Goal: Information Seeking & Learning: Learn about a topic

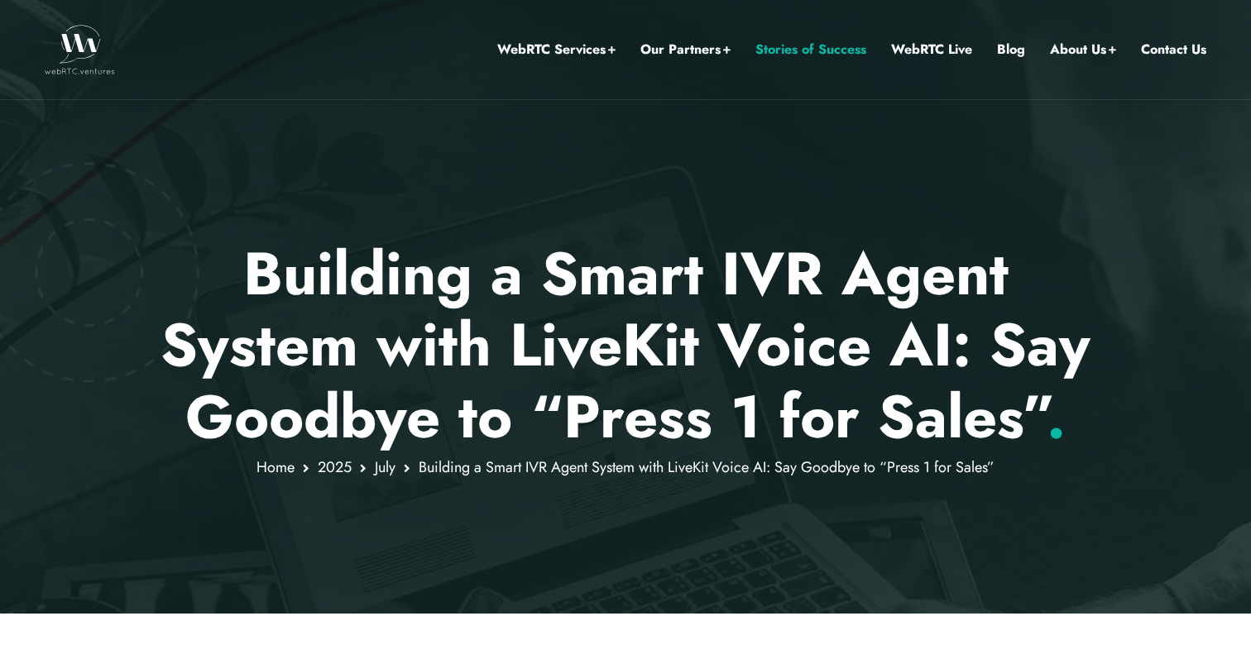
click at [811, 59] on link "Stories of Success" at bounding box center [810, 50] width 111 height 22
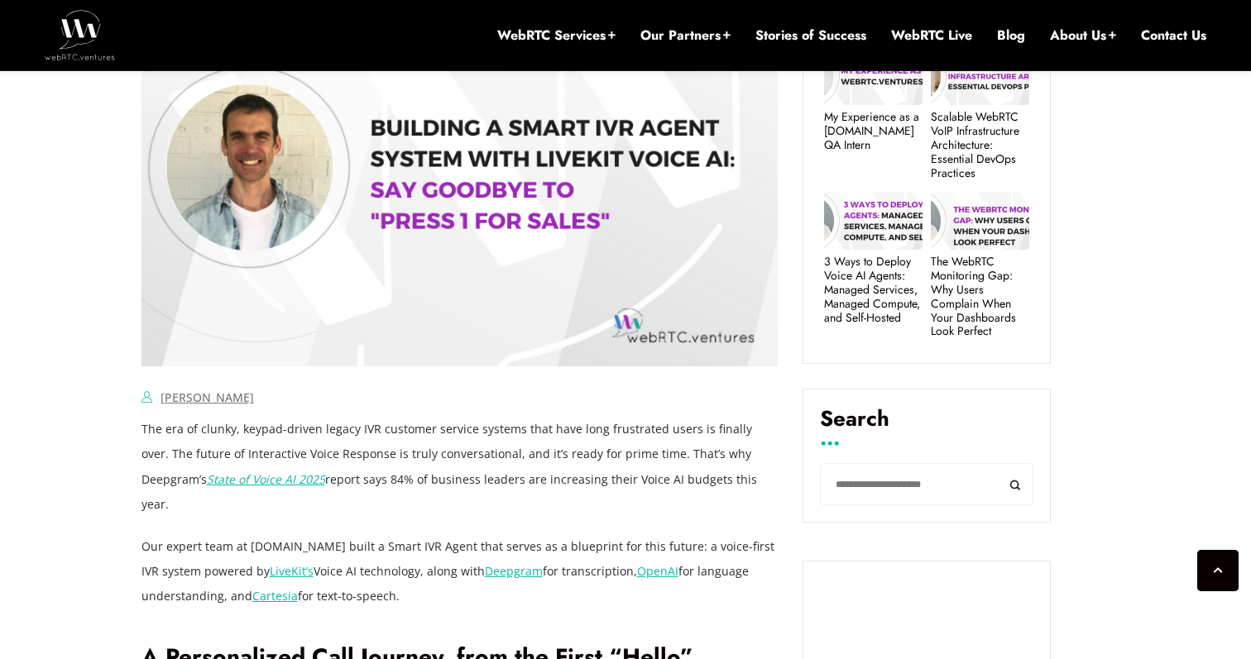
scroll to position [846, 0]
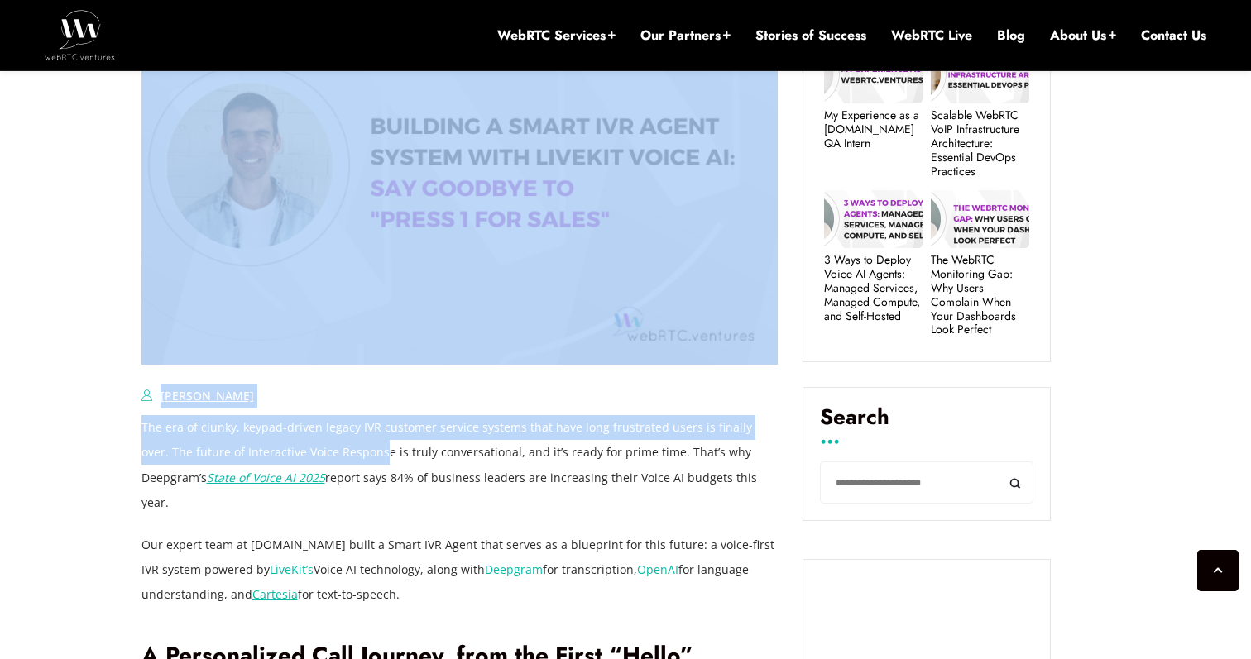
drag, startPoint x: 137, startPoint y: 461, endPoint x: 363, endPoint y: 460, distance: 225.9
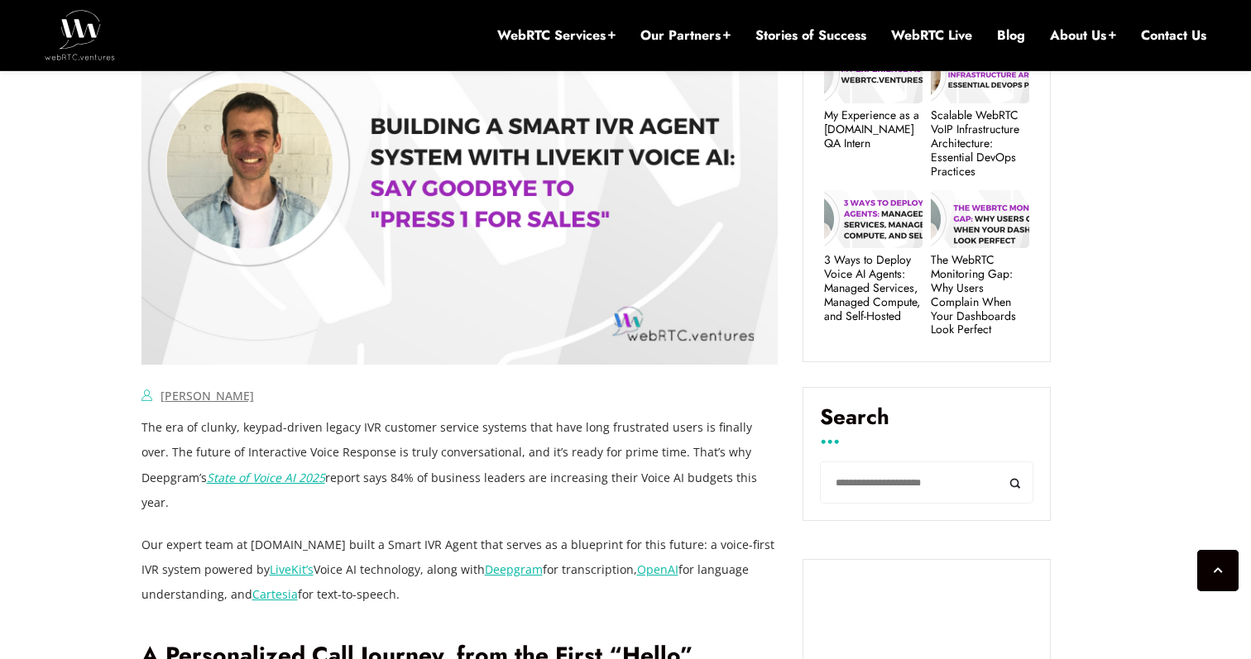
click at [383, 479] on p "The era of clunky, keypad-driven legacy IVR customer service systems that have …" at bounding box center [459, 464] width 637 height 99
click at [225, 479] on em "State of Voice AI 2025" at bounding box center [266, 478] width 118 height 16
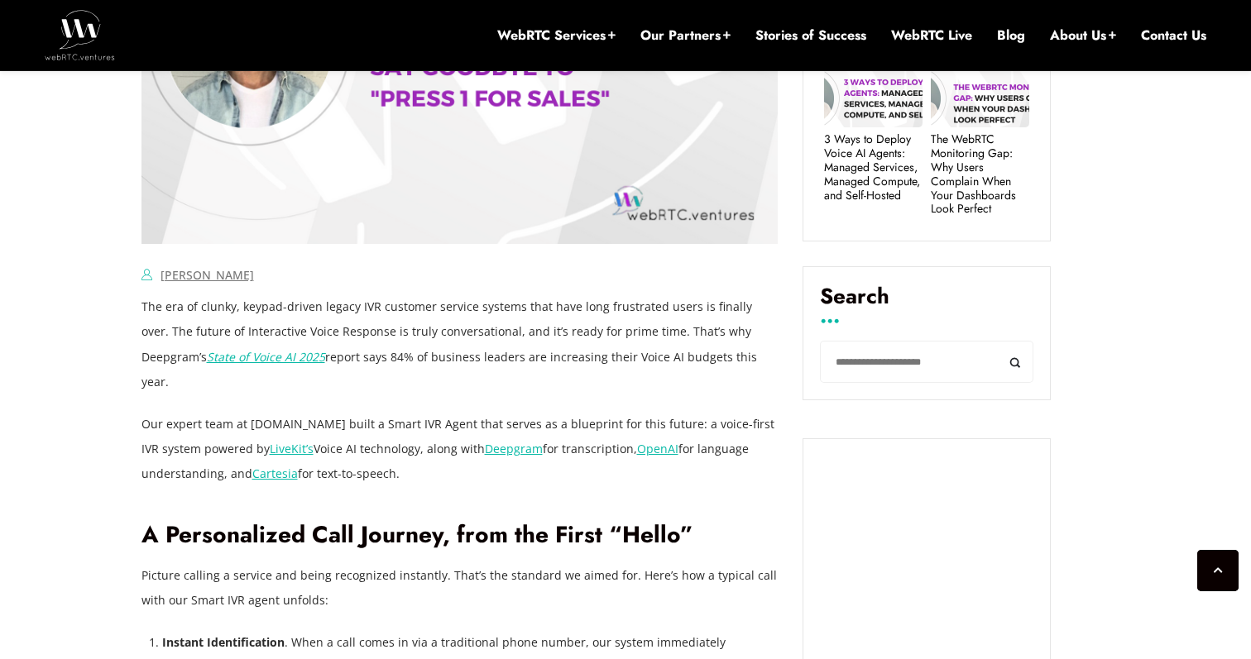
scroll to position [968, 0]
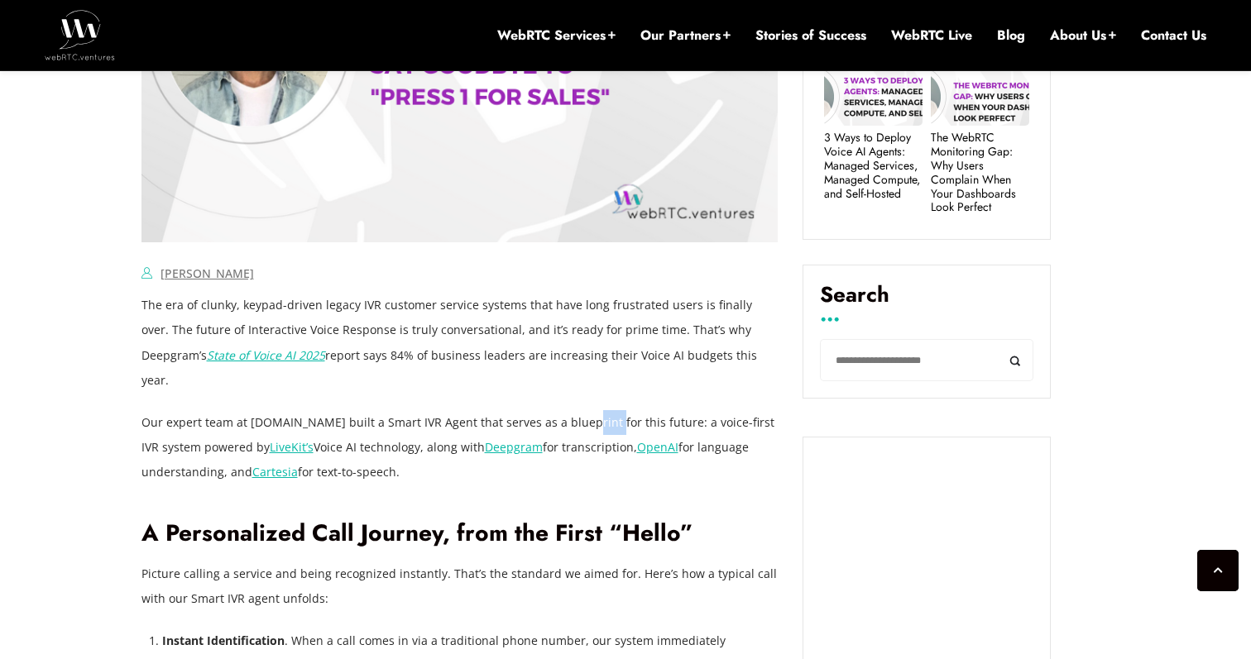
drag, startPoint x: 602, startPoint y: 394, endPoint x: 686, endPoint y: 396, distance: 83.6
click at [615, 410] on p "Our expert team at WebRTC.ventures built a Smart IVR Agent that serves as a blu…" at bounding box center [459, 447] width 637 height 74
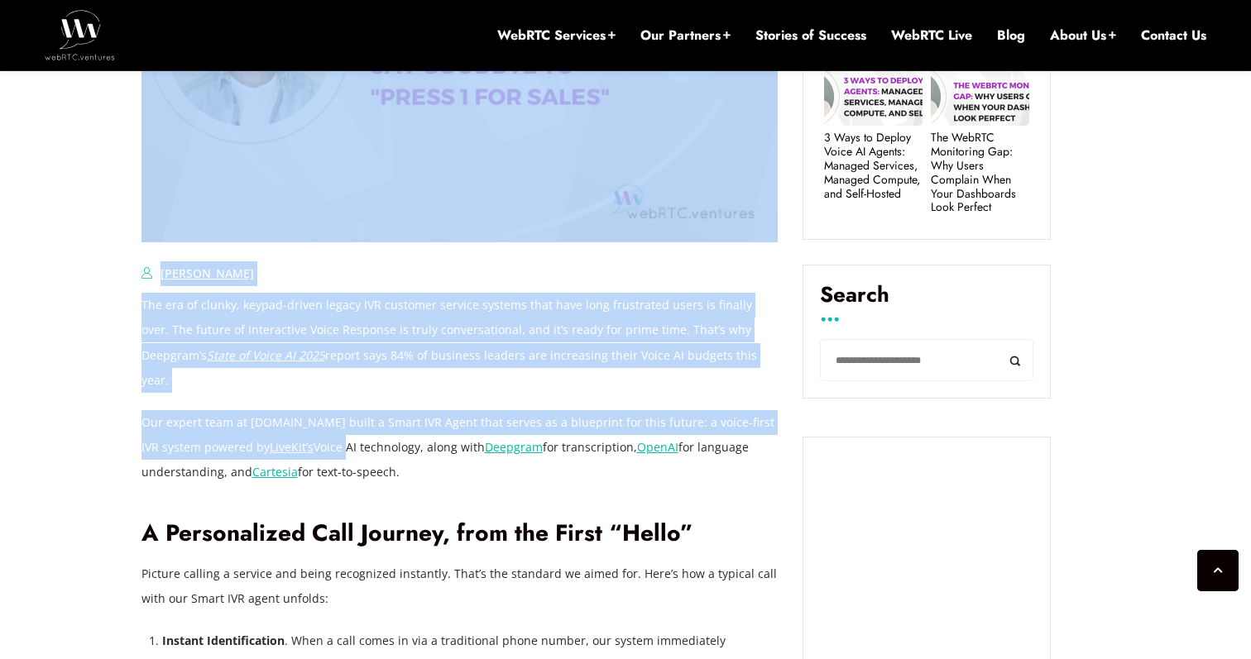
drag, startPoint x: 129, startPoint y: 416, endPoint x: 325, endPoint y: 425, distance: 196.3
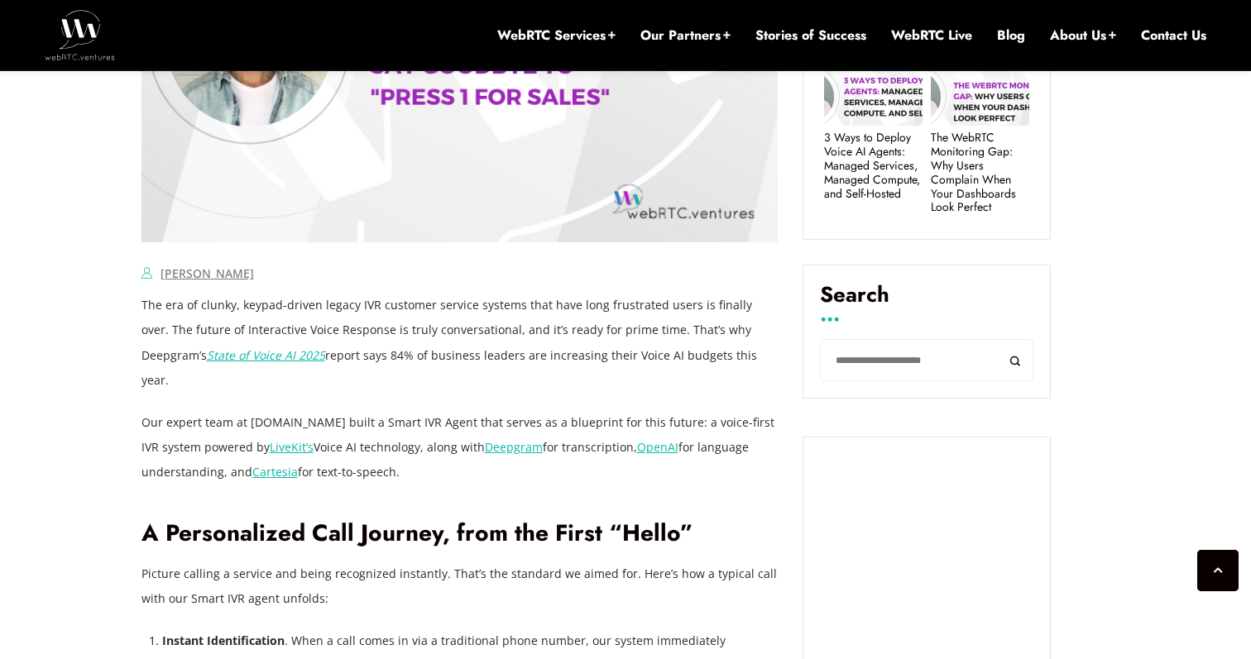
click at [351, 424] on p "Our expert team at WebRTC.ventures built a Smart IVR Agent that serves as a blu…" at bounding box center [459, 447] width 637 height 74
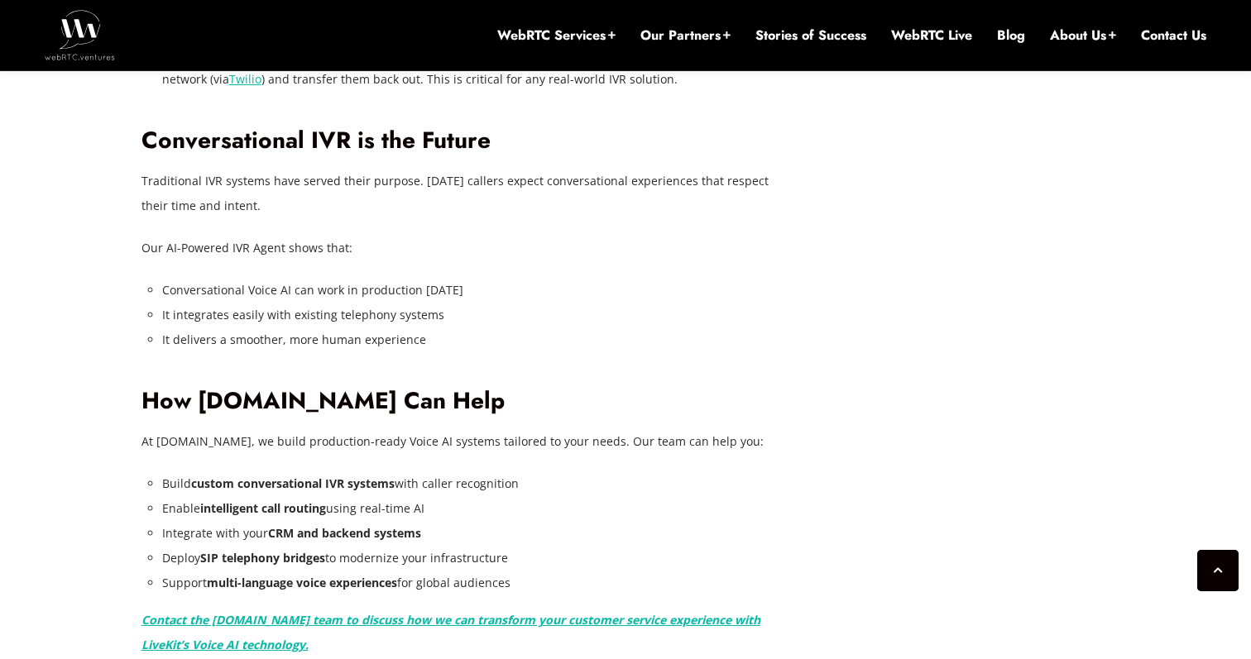
scroll to position [3211, 0]
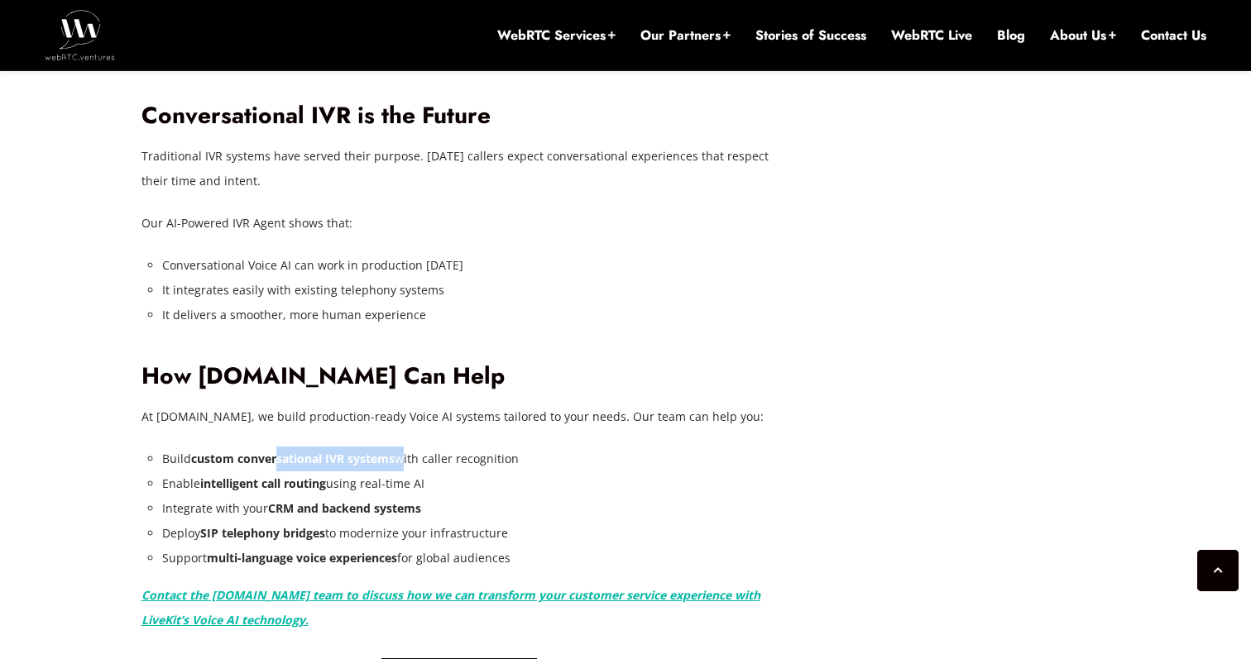
drag, startPoint x: 393, startPoint y: 411, endPoint x: 266, endPoint y: 411, distance: 127.4
click at [269, 447] on li "Build custom conversational IVR systems with caller recognition" at bounding box center [470, 459] width 616 height 25
drag, startPoint x: 180, startPoint y: 436, endPoint x: 396, endPoint y: 436, distance: 215.1
click at [396, 472] on li "Enable intelligent call routing using real-time AI" at bounding box center [470, 484] width 616 height 25
click at [420, 472] on li "Enable intelligent call routing using real-time AI" at bounding box center [470, 484] width 616 height 25
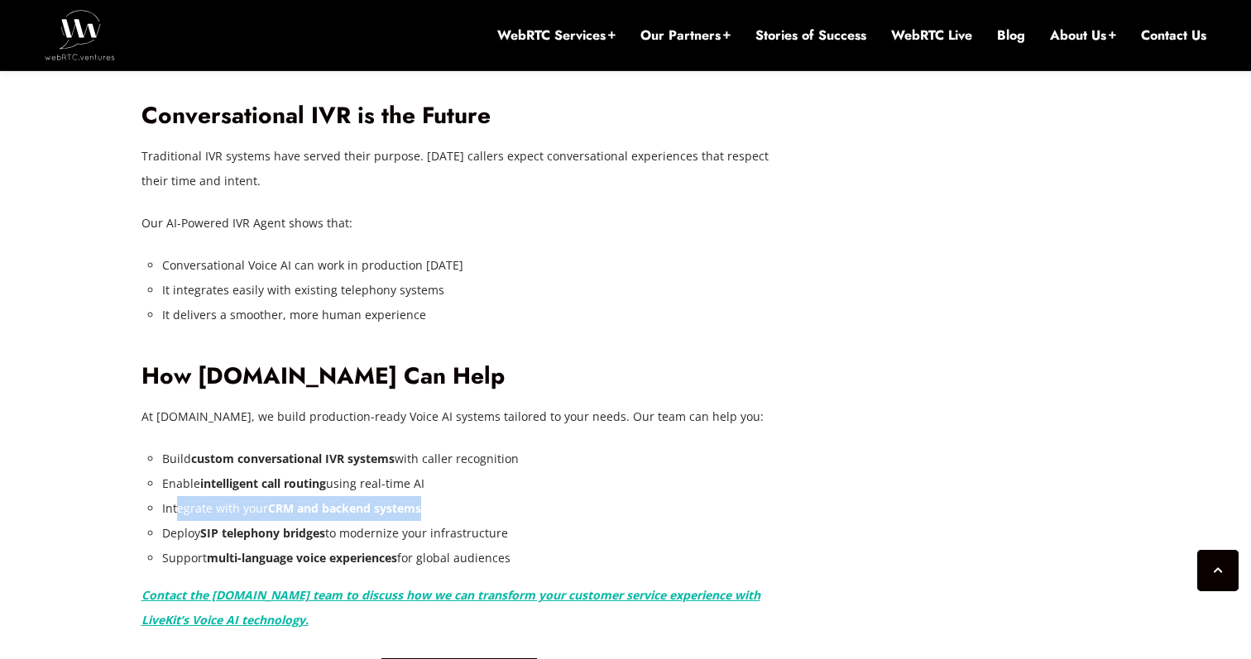
drag, startPoint x: 189, startPoint y: 455, endPoint x: 449, endPoint y: 458, distance: 259.8
click at [449, 496] on li "Integrate with your CRM and backend systems" at bounding box center [470, 508] width 616 height 25
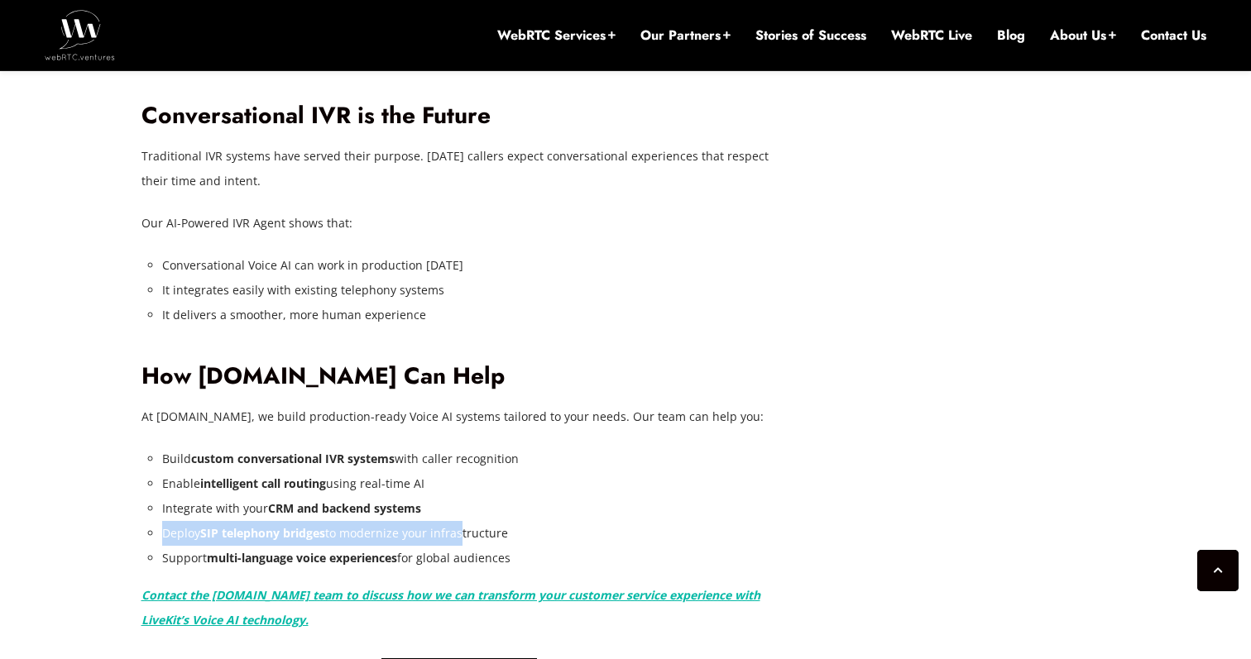
drag, startPoint x: 162, startPoint y: 478, endPoint x: 461, endPoint y: 482, distance: 298.7
click at [460, 521] on li "Deploy SIP telephony bridges to modernize your infrastructure" at bounding box center [470, 533] width 616 height 25
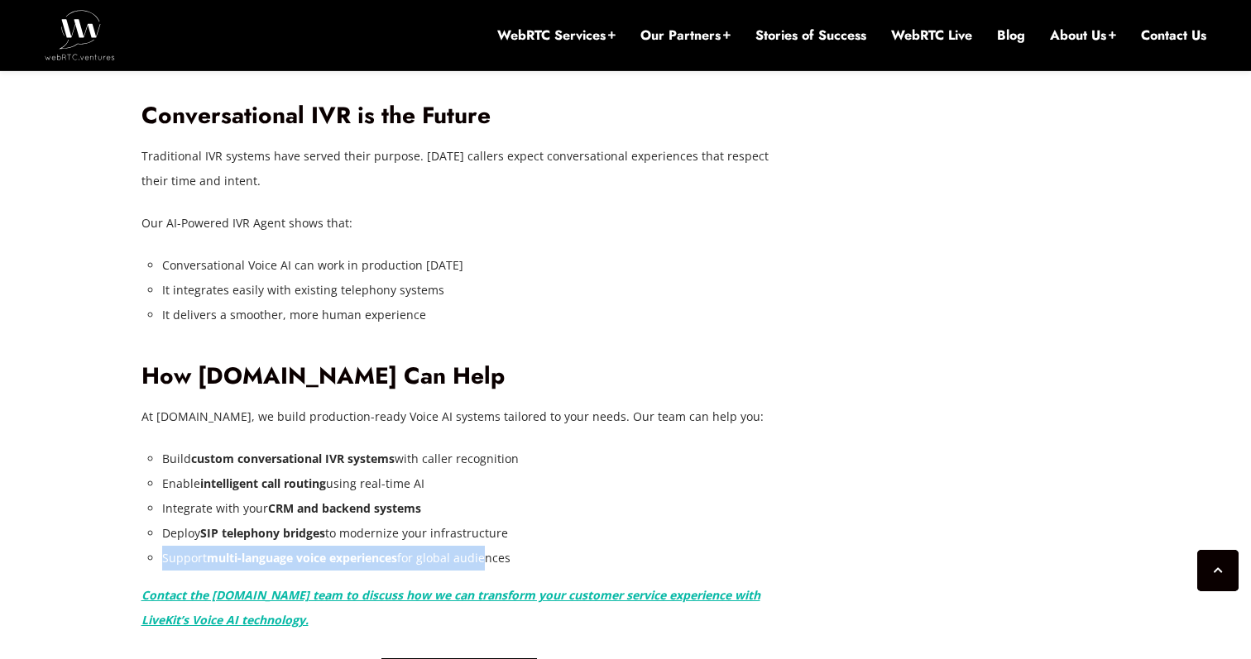
drag, startPoint x: 158, startPoint y: 514, endPoint x: 483, endPoint y: 515, distance: 325.2
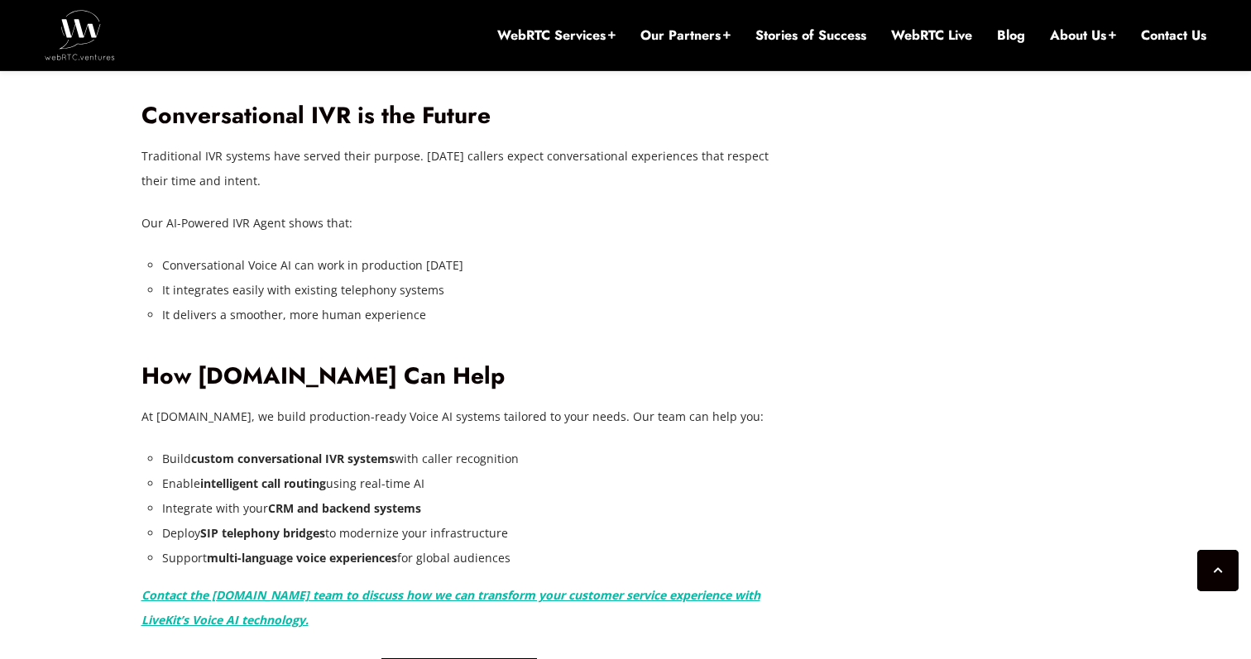
click at [487, 546] on li "Support multi-language voice experiences for global audiences" at bounding box center [470, 558] width 616 height 25
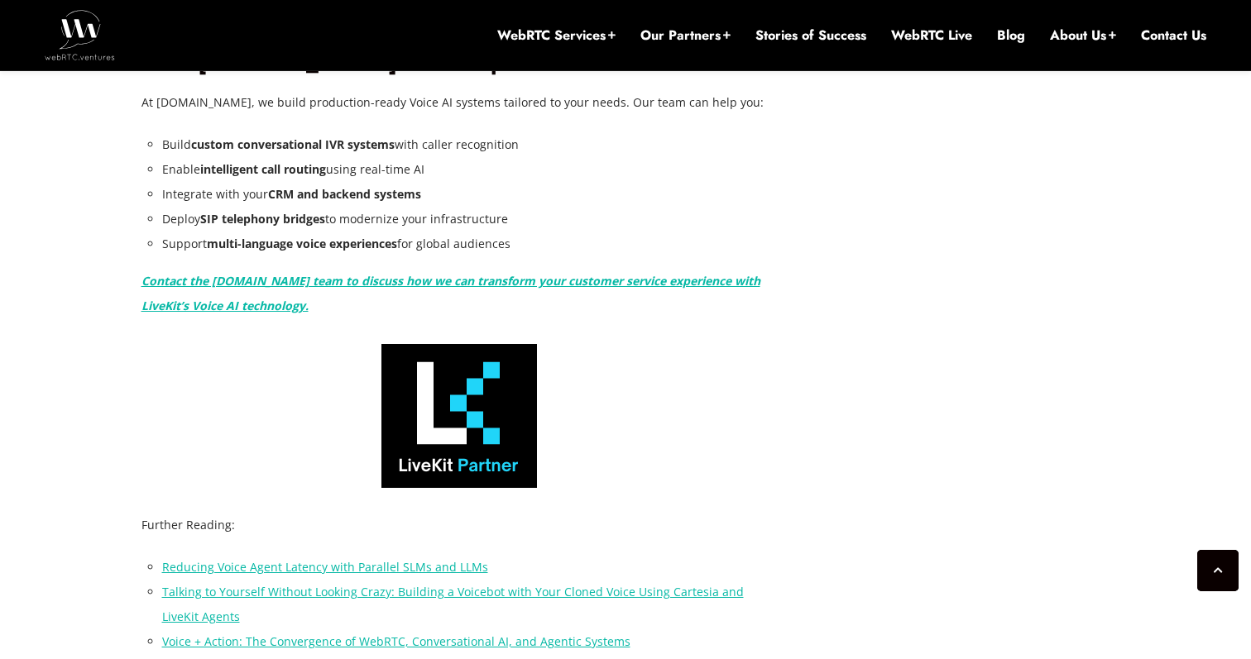
scroll to position [3523, 0]
